Goal: Navigation & Orientation: Find specific page/section

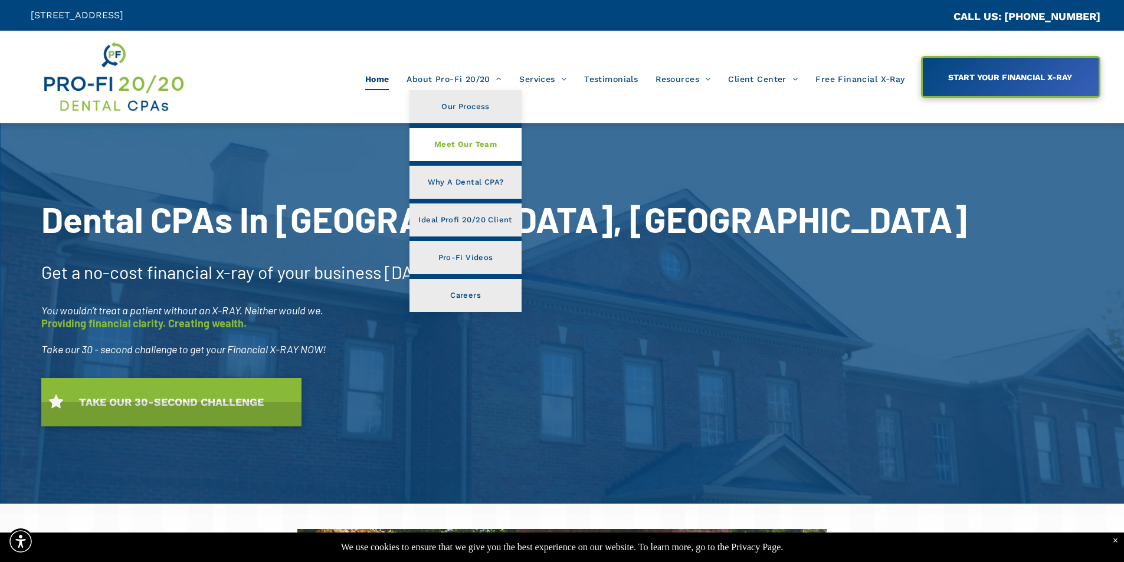
click at [480, 132] on link "Meet Our Team" at bounding box center [464, 144] width 111 height 33
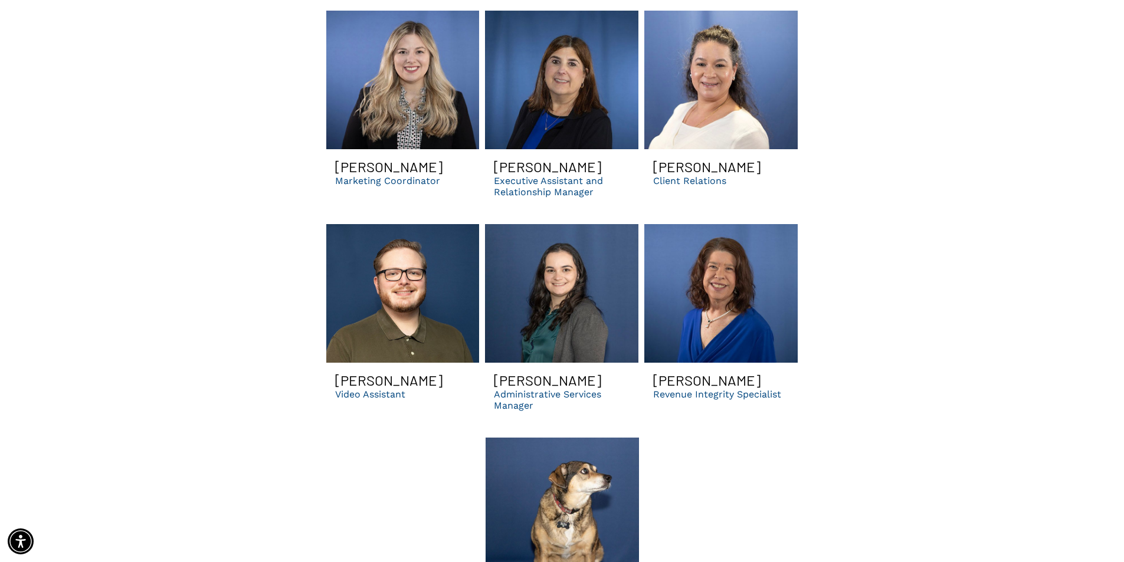
scroll to position [3480, 0]
